Goal: Task Accomplishment & Management: Understand process/instructions

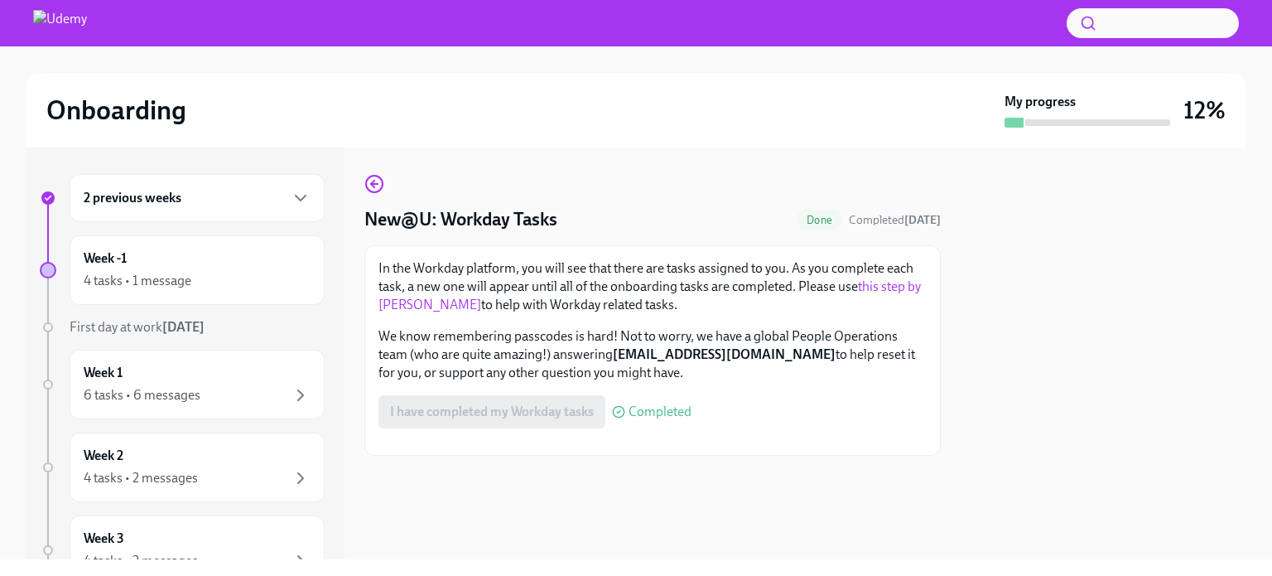
click at [220, 217] on div "2 previous weeks" at bounding box center [197, 198] width 255 height 48
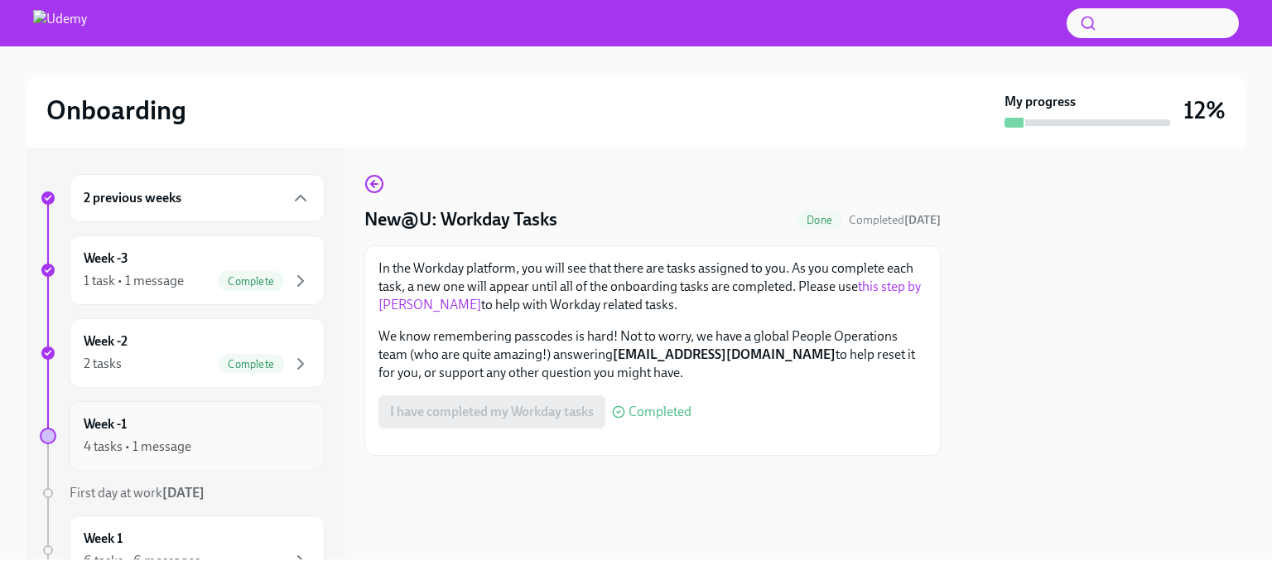
click at [251, 415] on div "Week -1 4 tasks • 1 message" at bounding box center [197, 435] width 227 height 41
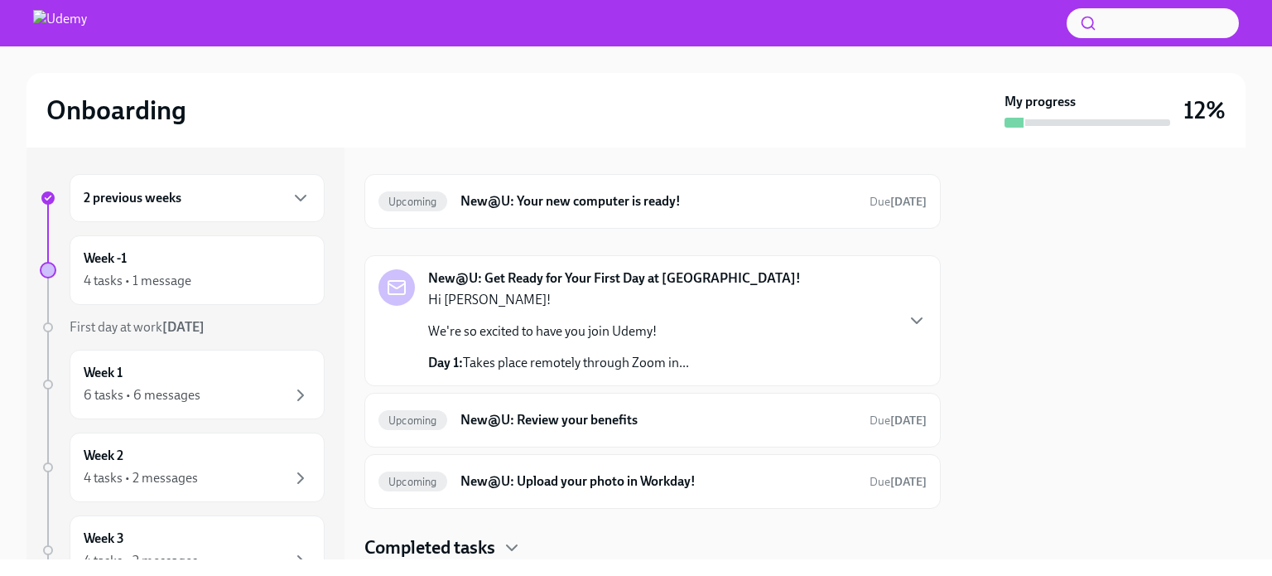
scroll to position [102, 0]
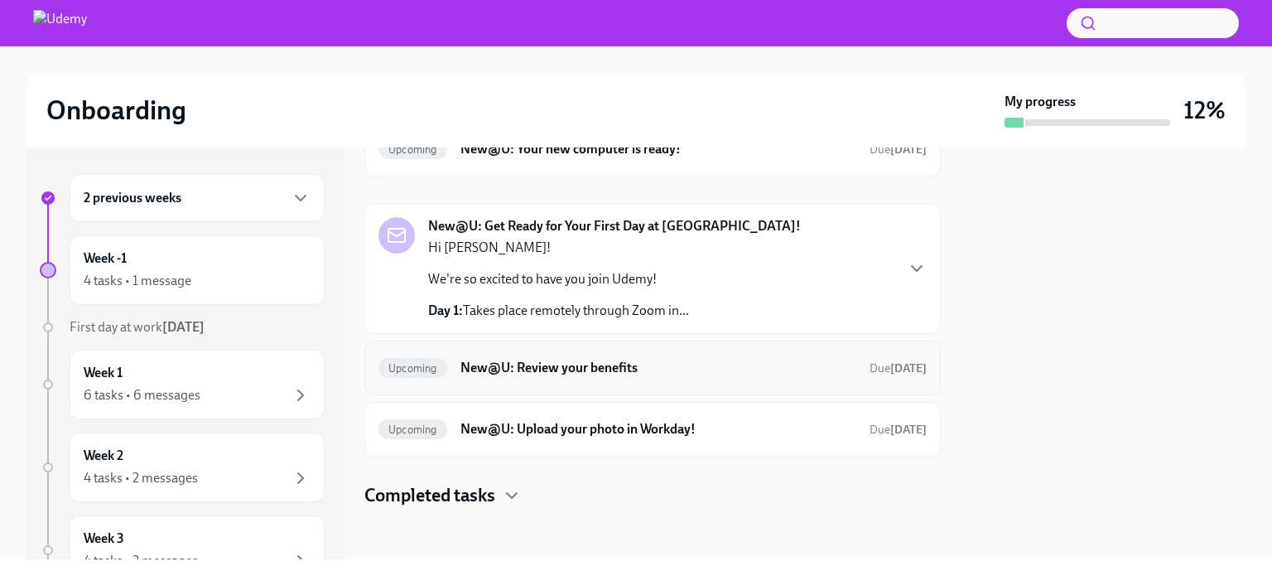
click at [890, 369] on strong "[DATE]" at bounding box center [908, 368] width 36 height 14
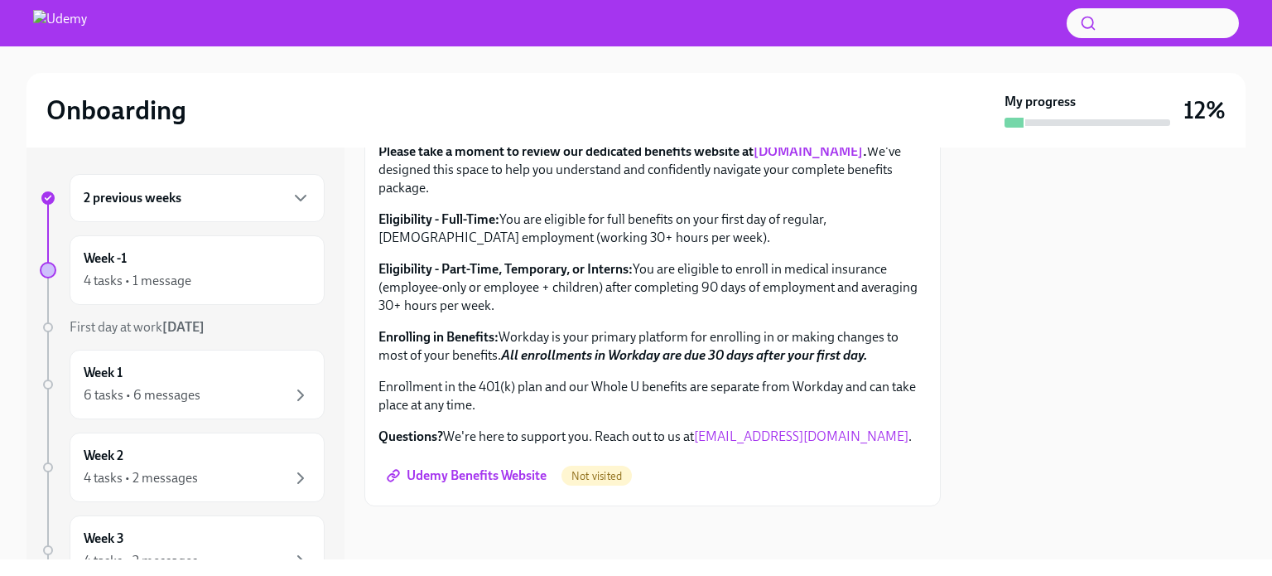
scroll to position [660, 0]
click at [590, 476] on span "Not visited" at bounding box center [597, 476] width 70 height 12
click at [477, 476] on span "Udemy Benefits Website" at bounding box center [468, 475] width 157 height 17
click at [201, 282] on div "4 tasks • 1 message" at bounding box center [197, 281] width 227 height 20
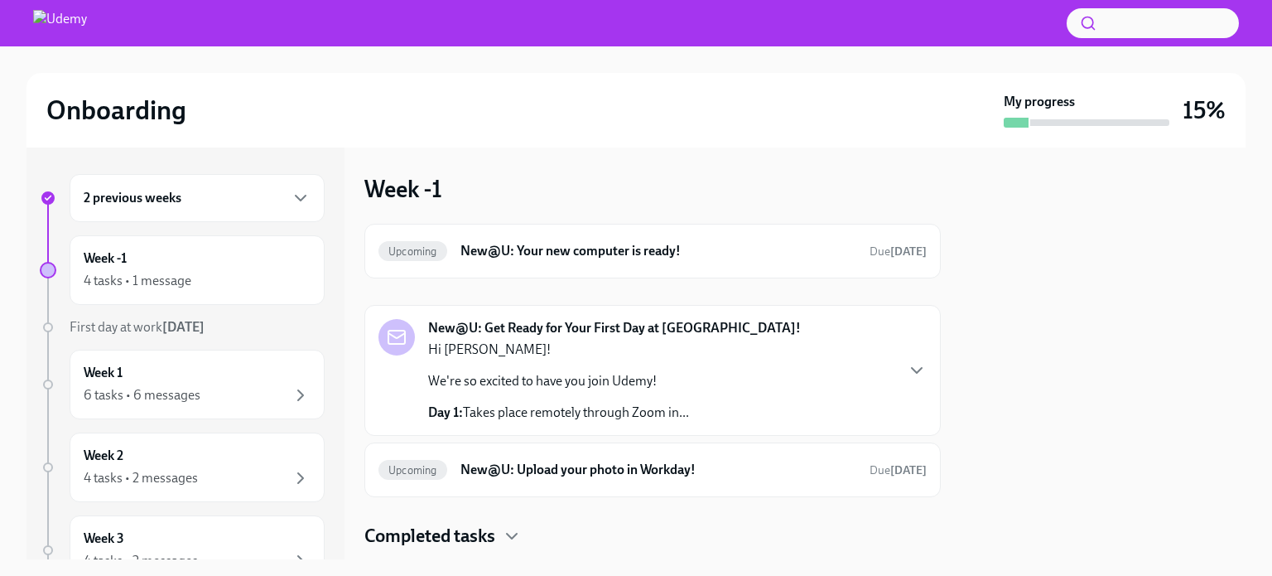
scroll to position [41, 0]
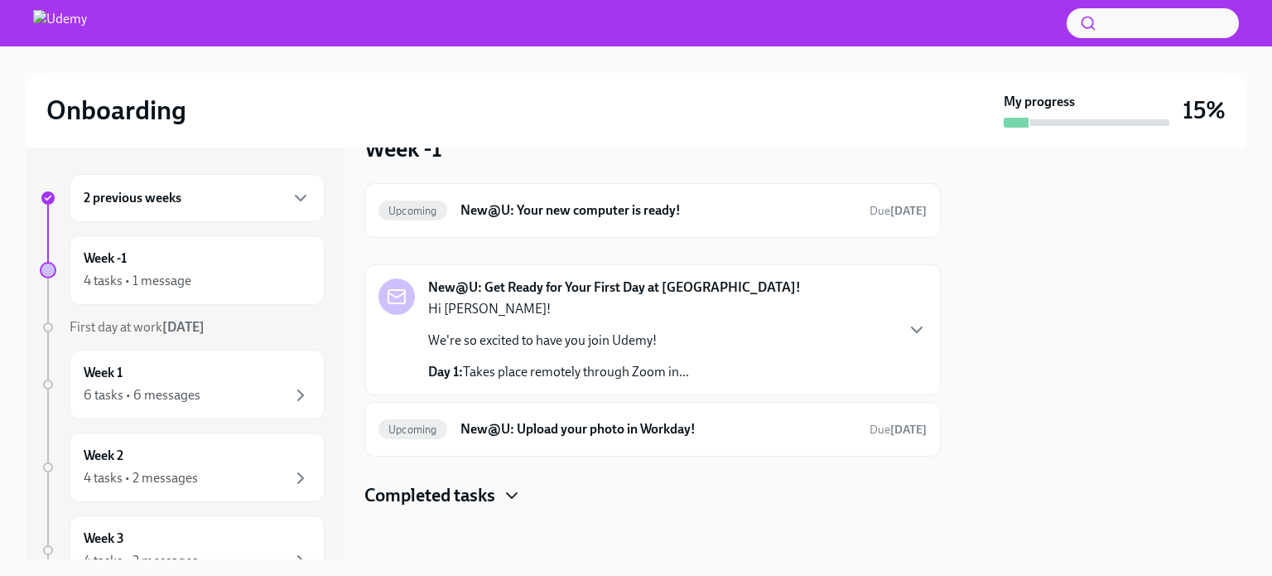
click at [513, 494] on icon "button" at bounding box center [512, 495] width 10 height 5
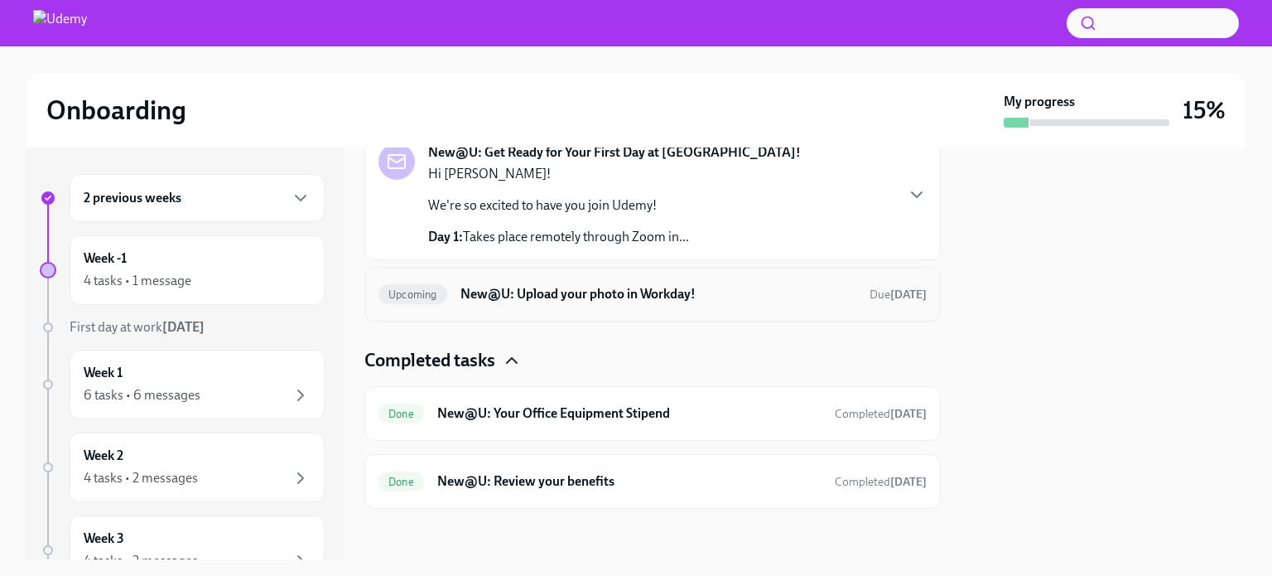
click at [580, 301] on div "Upcoming New@U: Upload your photo in Workday! Due [DATE]" at bounding box center [652, 294] width 548 height 27
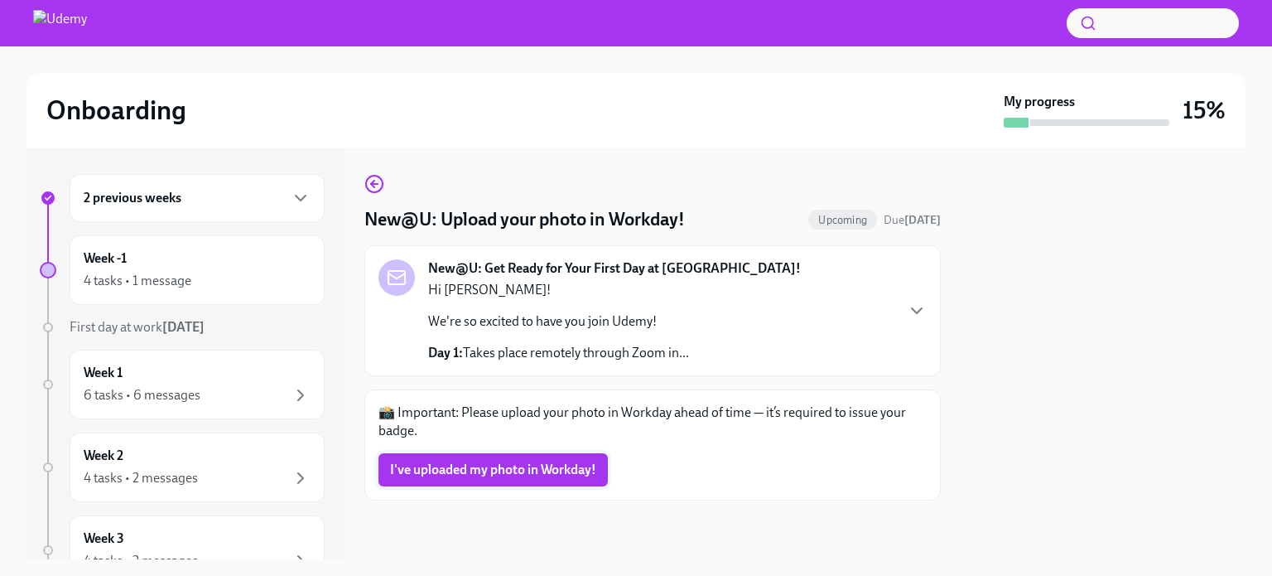
click at [526, 465] on span "I've uploaded my photo in Workday!" at bounding box center [493, 469] width 206 height 17
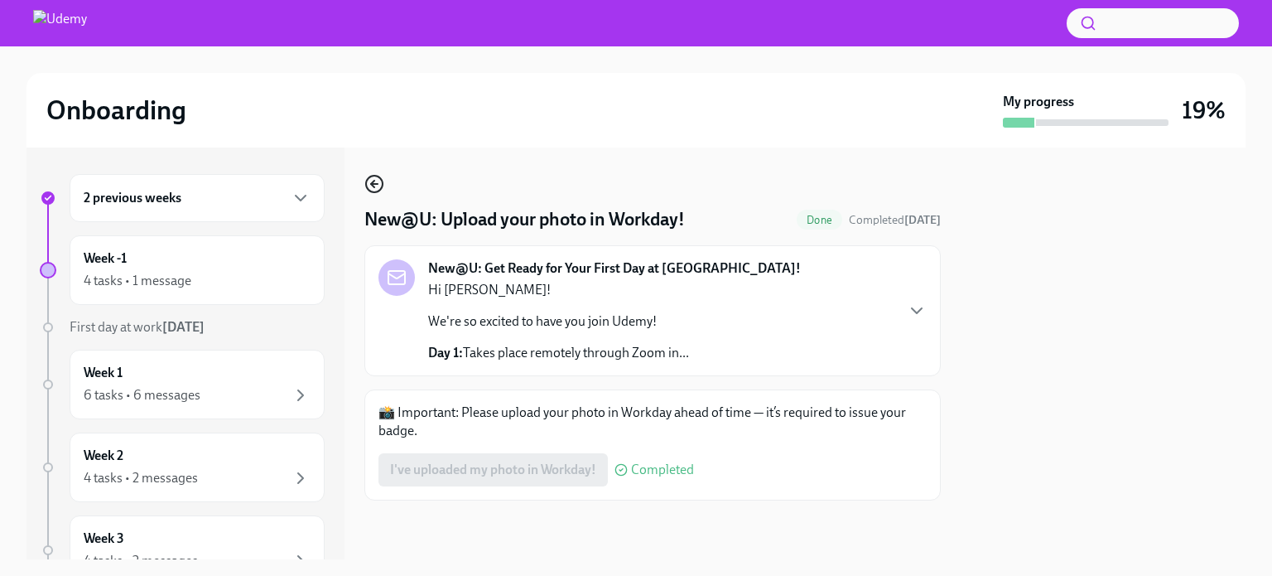
click at [374, 184] on icon "button" at bounding box center [374, 184] width 7 height 0
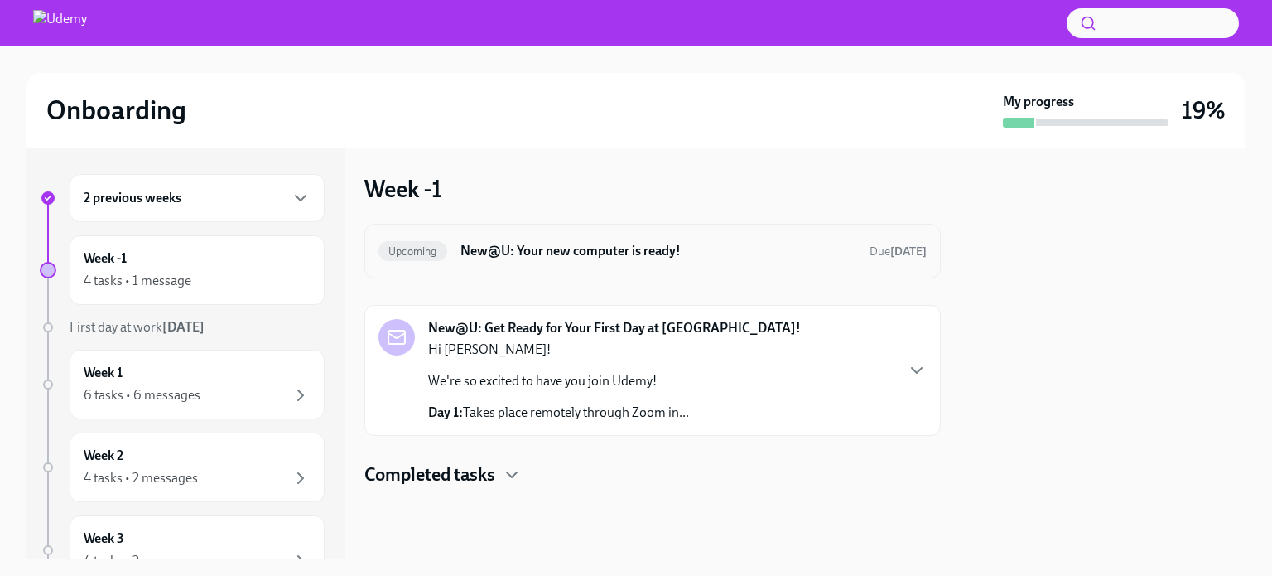
click at [775, 253] on h6 "New@U: Your new computer is ready!" at bounding box center [658, 251] width 396 height 18
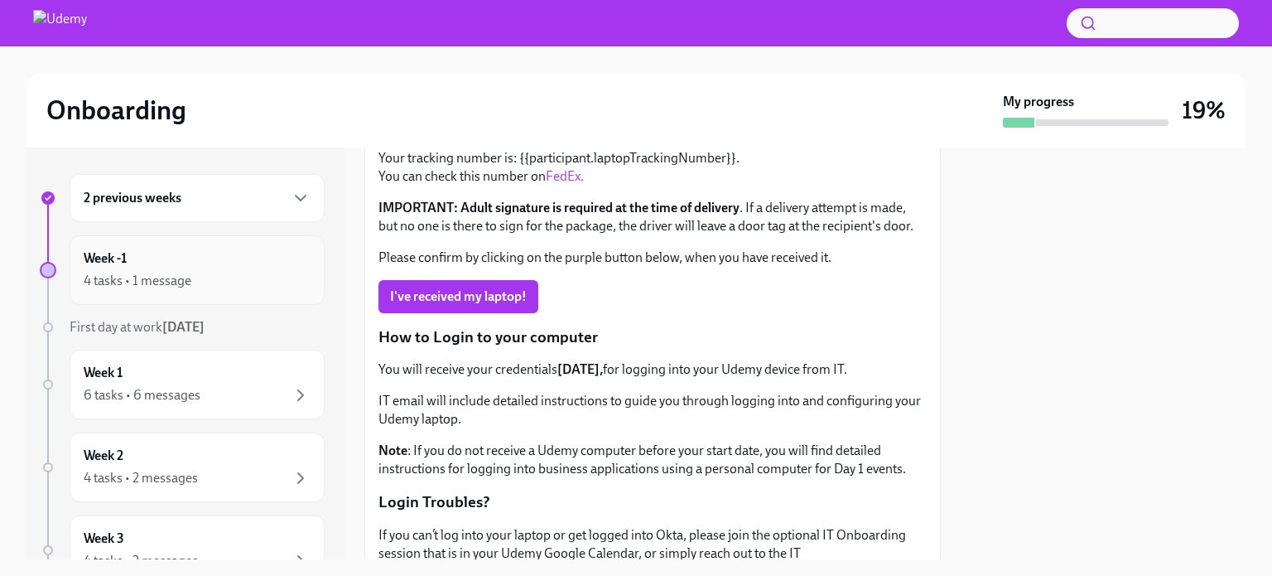
scroll to position [176, 0]
click at [169, 268] on div "Week -1 4 tasks • 1 message" at bounding box center [197, 269] width 227 height 41
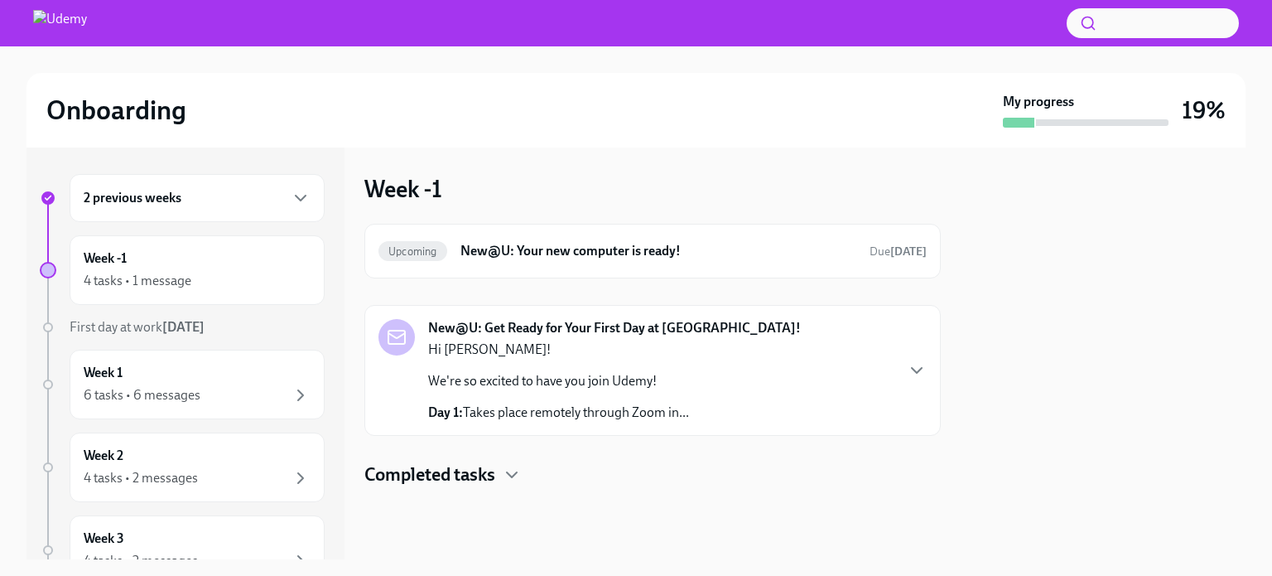
click at [162, 211] on div "2 previous weeks" at bounding box center [197, 198] width 255 height 48
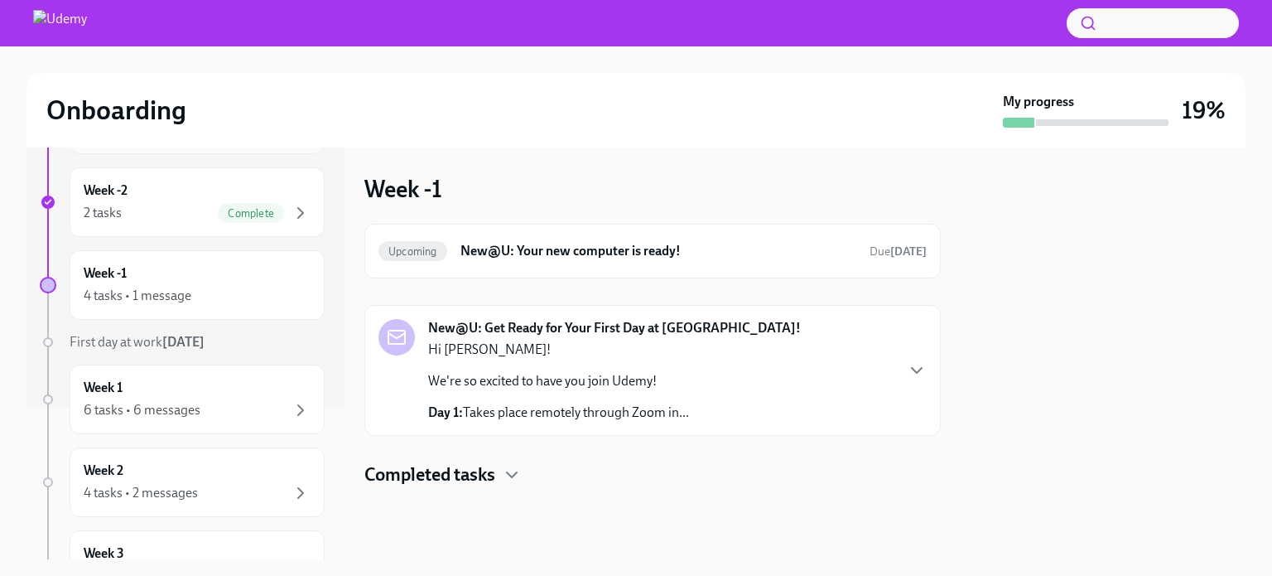
scroll to position [151, 0]
click at [166, 268] on div "Week -1 4 tasks • 1 message" at bounding box center [197, 284] width 227 height 41
click at [291, 302] on icon "button" at bounding box center [301, 296] width 20 height 20
click at [517, 403] on p "Day 1: Takes place remotely through Zoom in..." at bounding box center [558, 412] width 261 height 18
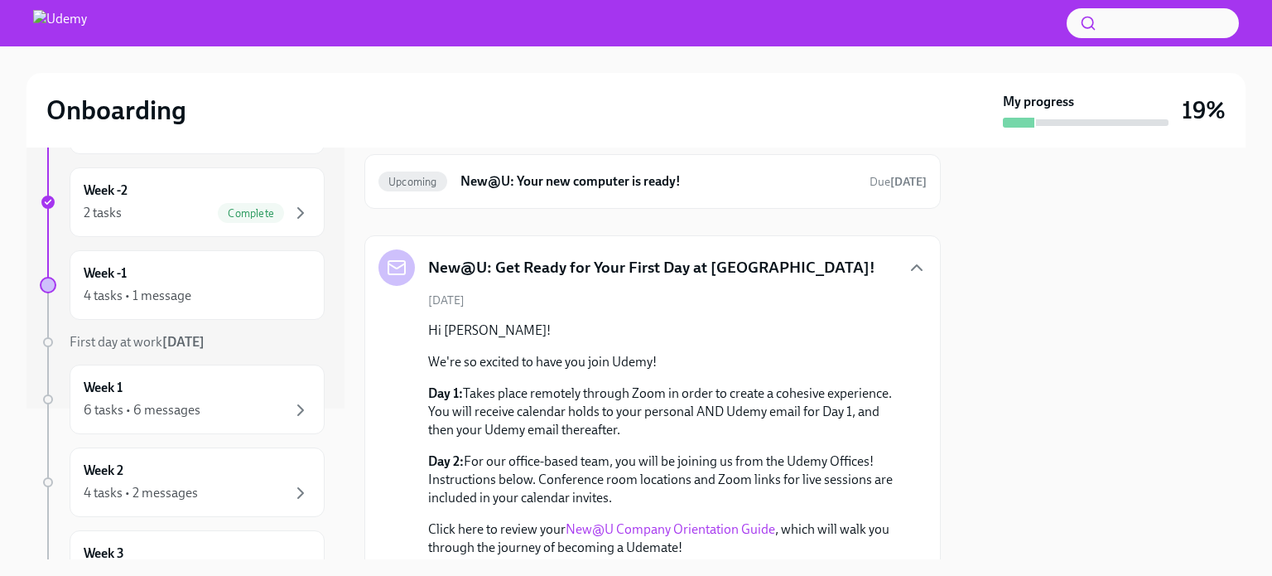
scroll to position [0, 0]
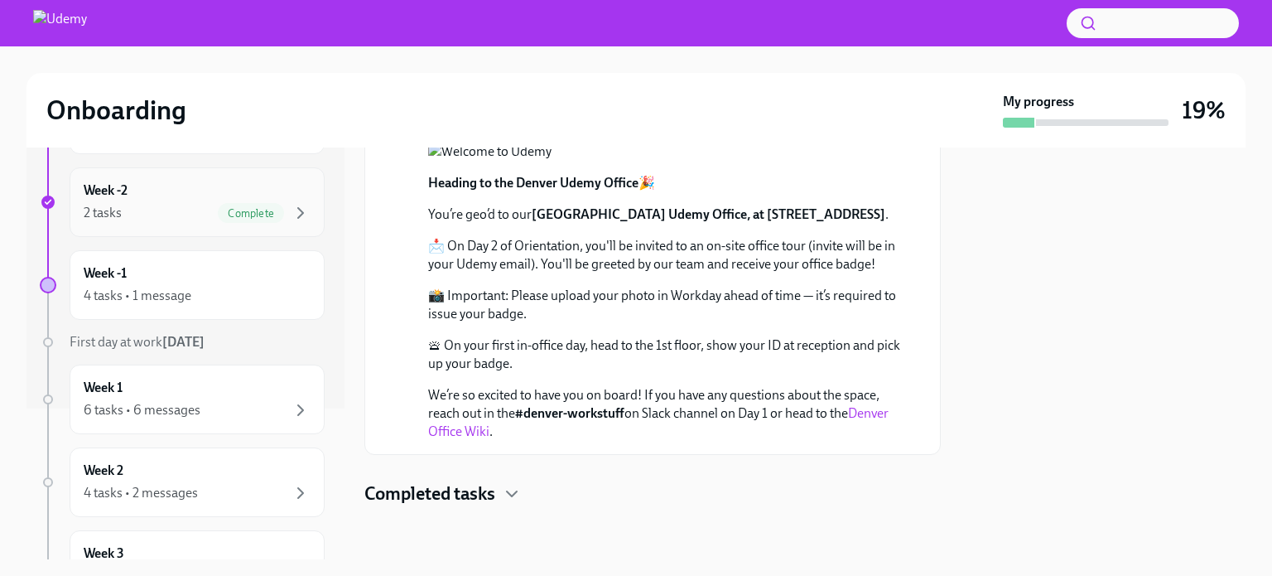
click at [166, 220] on div "2 tasks Complete" at bounding box center [197, 213] width 227 height 20
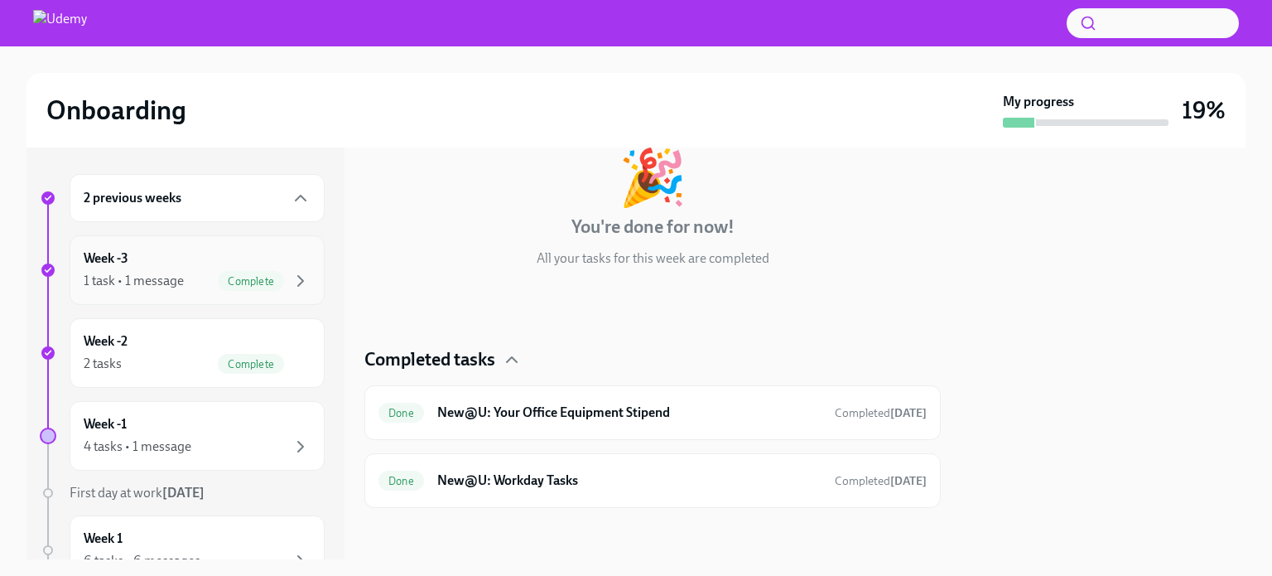
click at [110, 261] on h6 "Week -3" at bounding box center [106, 258] width 45 height 18
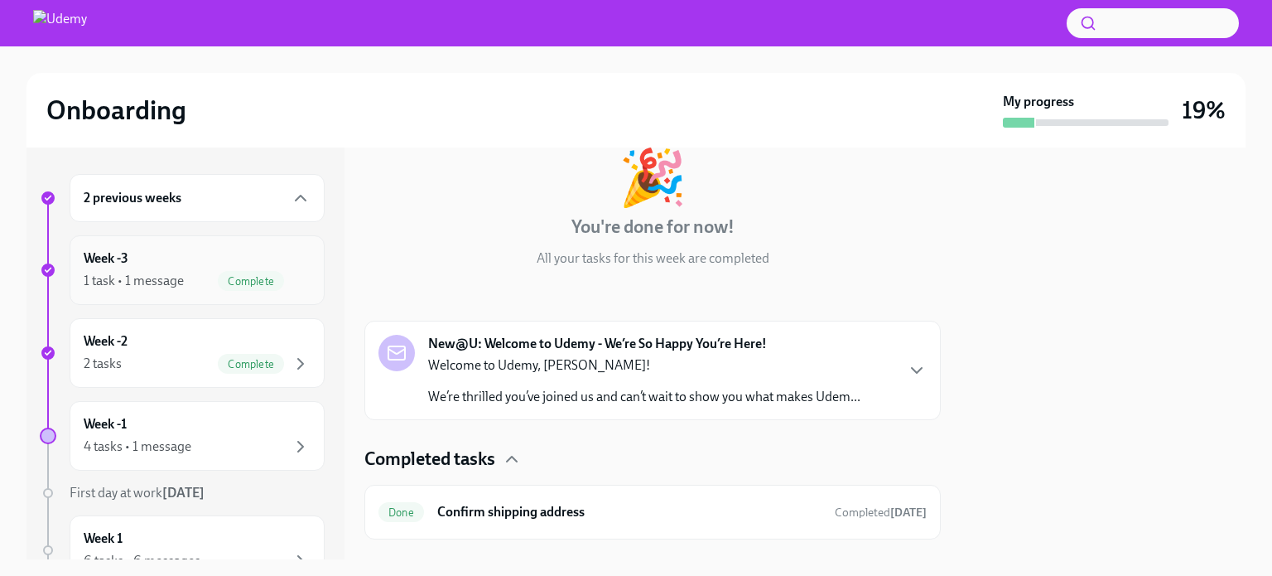
scroll to position [133, 0]
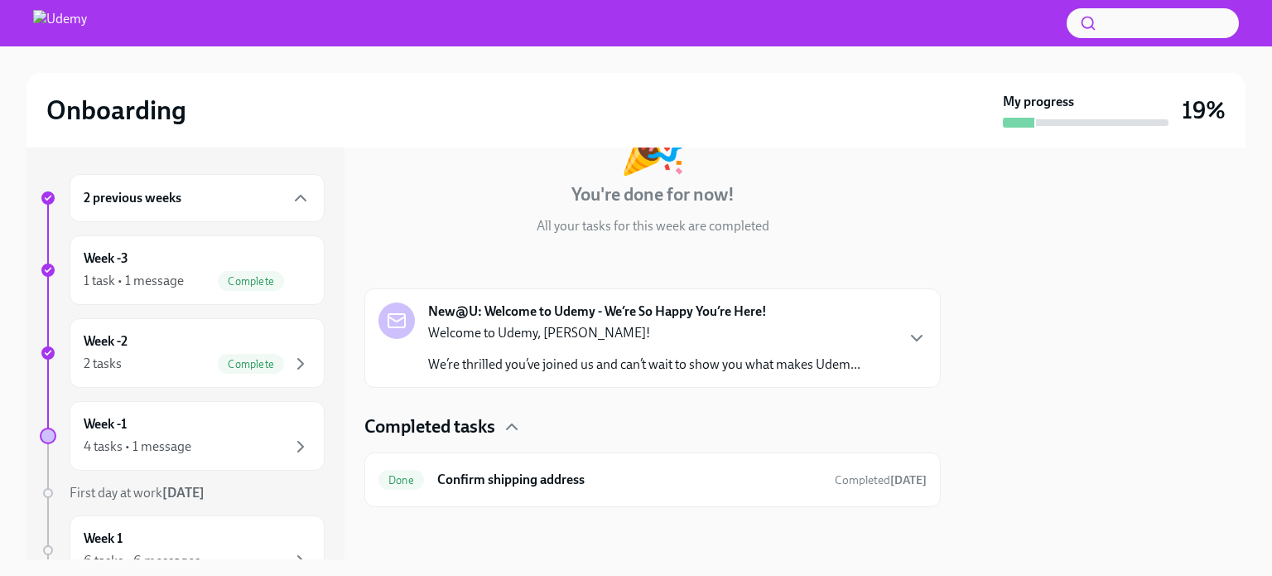
click at [468, 334] on p "Welcome to Udemy, Sarah!" at bounding box center [644, 333] width 432 height 18
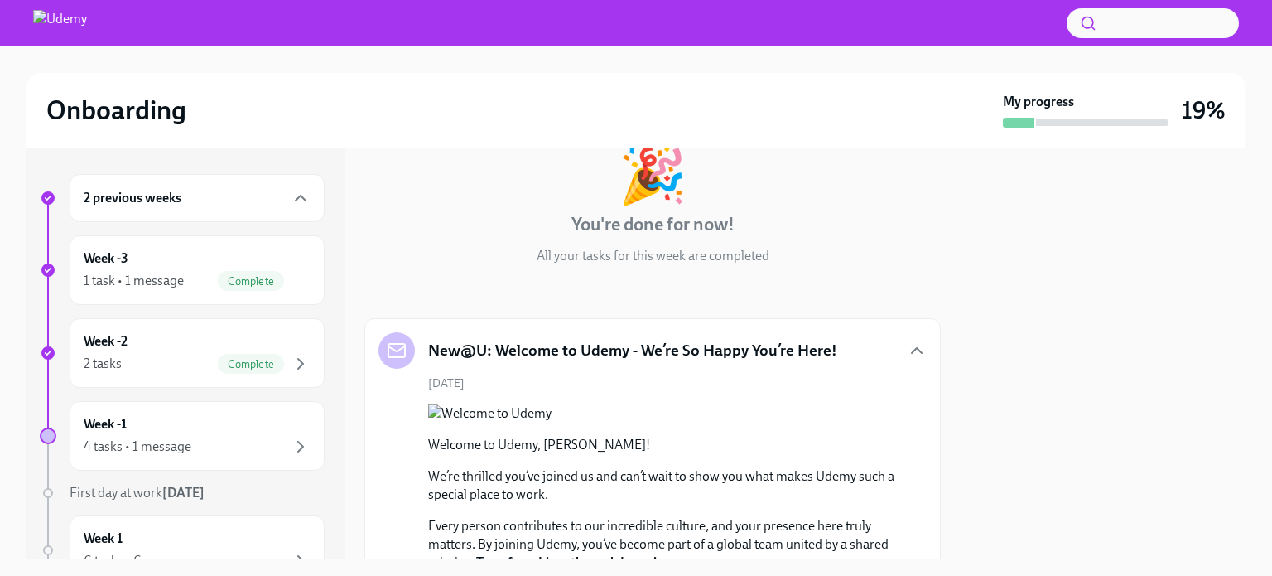
scroll to position [0, 0]
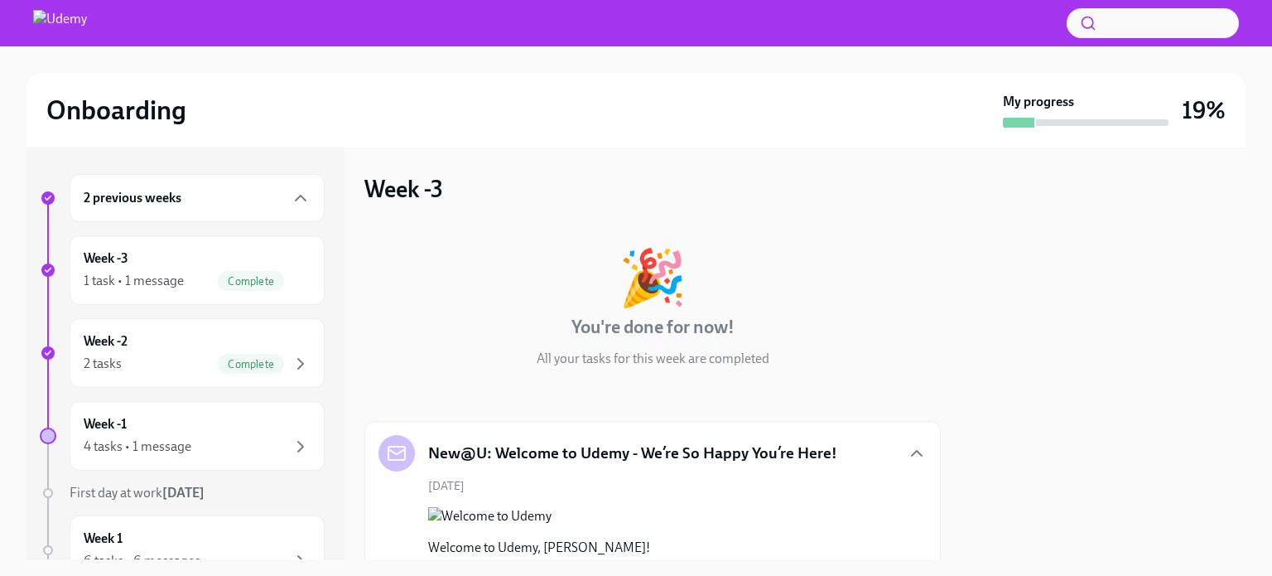
click at [190, 204] on div "2 previous weeks" at bounding box center [197, 198] width 227 height 20
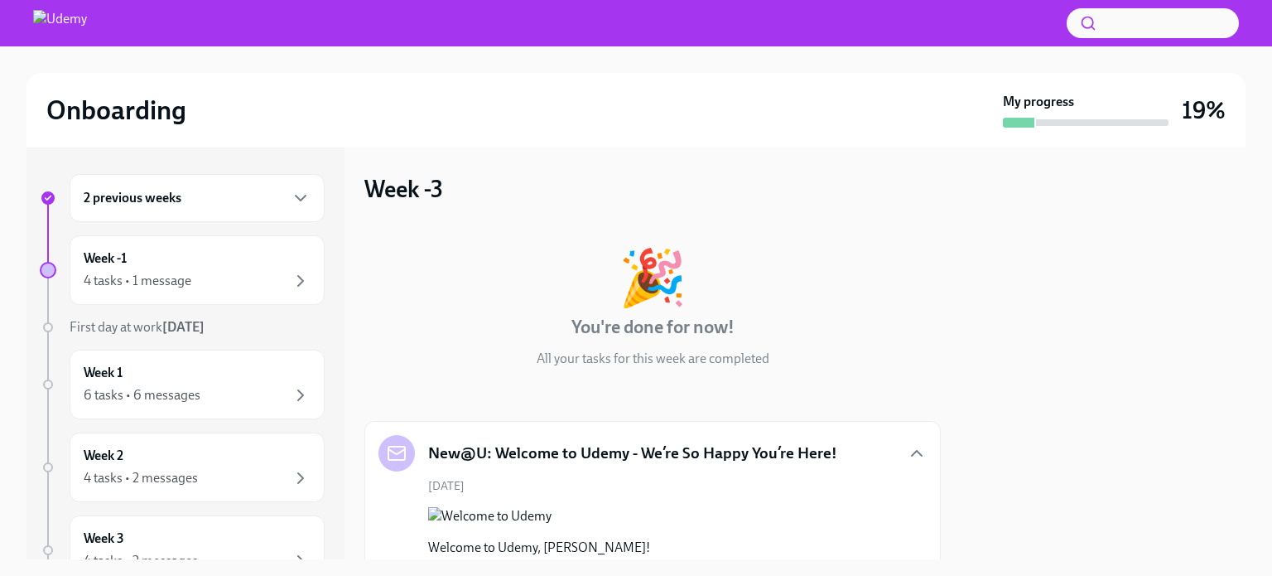
click at [190, 204] on div "2 previous weeks" at bounding box center [197, 198] width 227 height 20
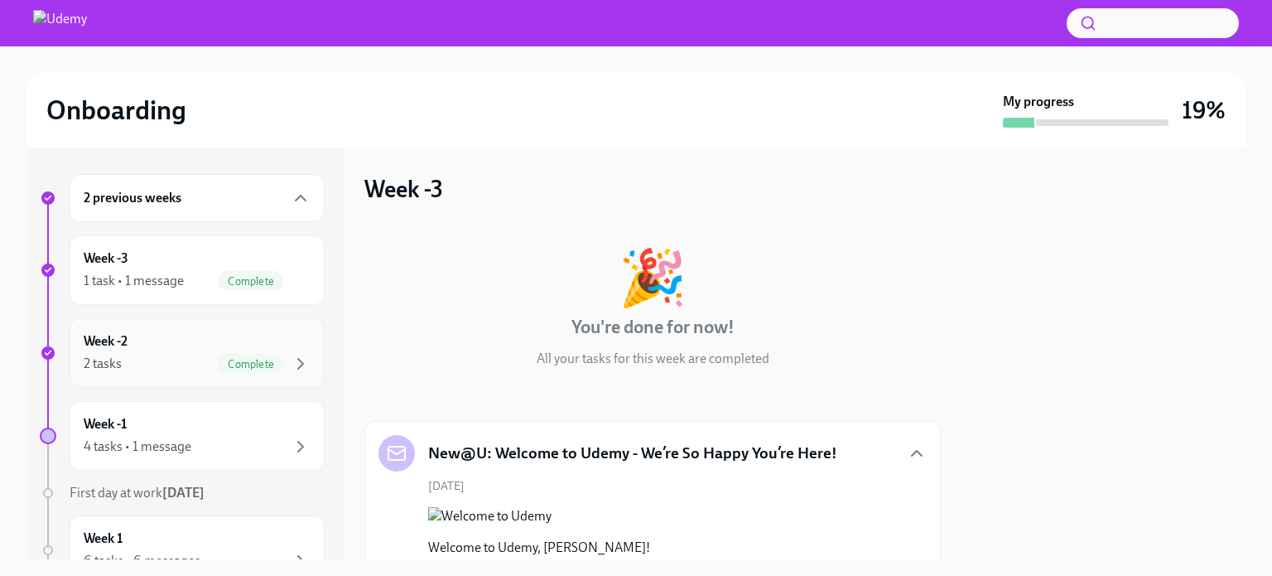
click at [133, 366] on div "2 tasks Complete" at bounding box center [197, 364] width 227 height 20
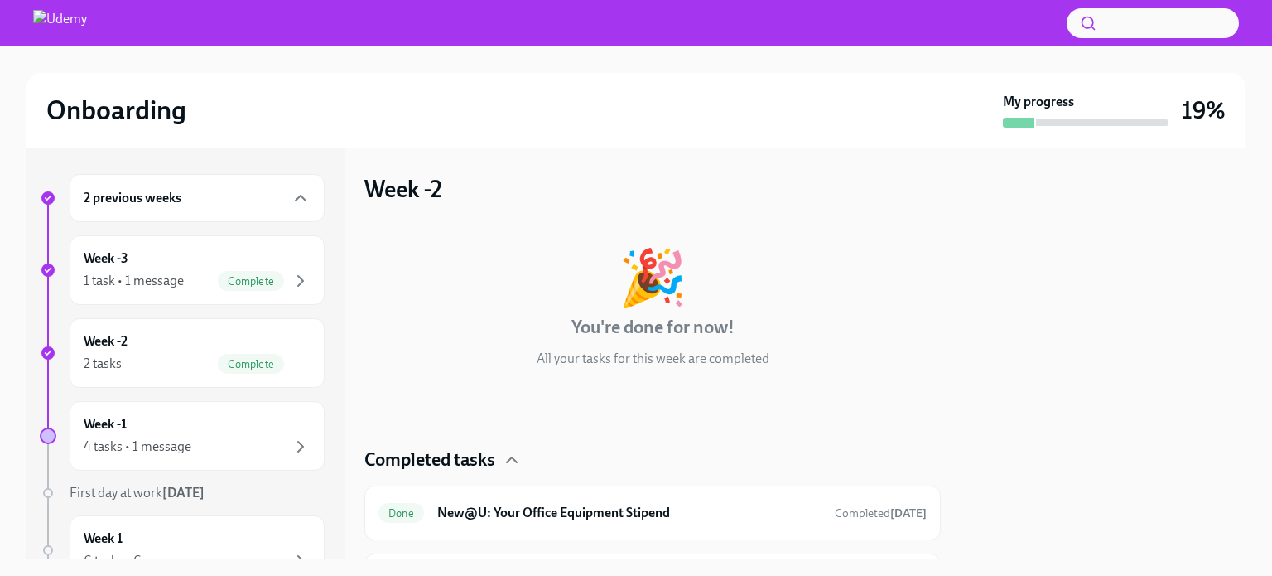
scroll to position [100, 0]
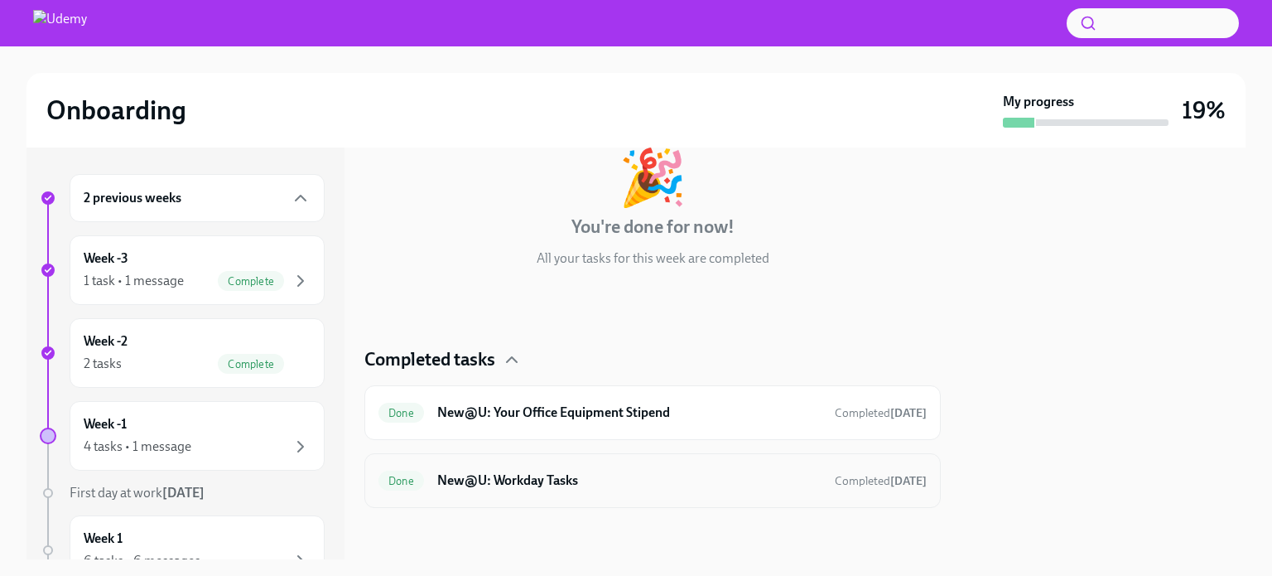
click at [522, 486] on h6 "New@U: Workday Tasks" at bounding box center [629, 480] width 384 height 18
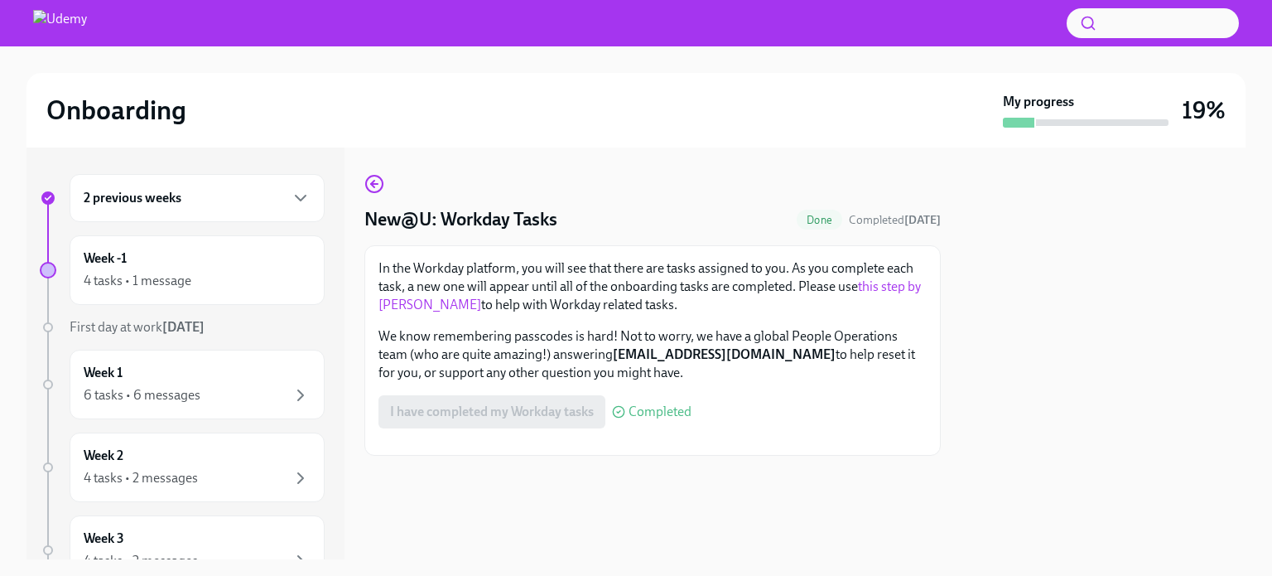
scroll to position [250, 0]
